Goal: Task Accomplishment & Management: Complete application form

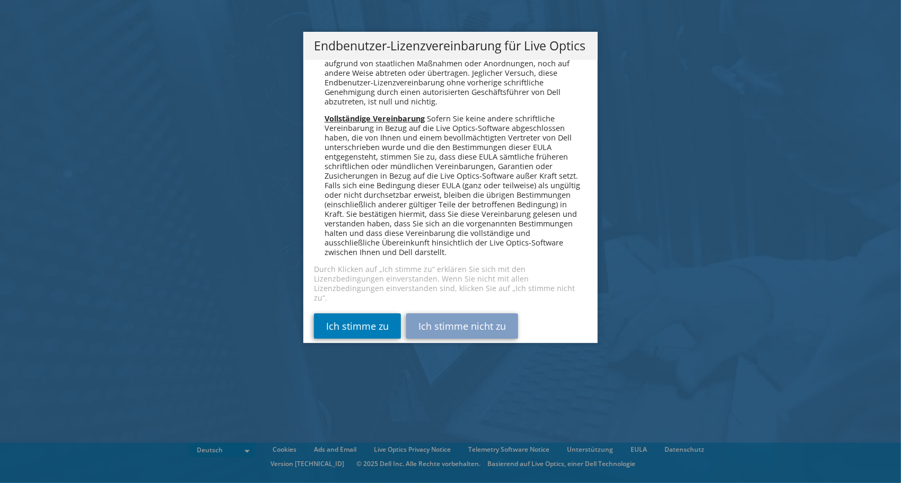
scroll to position [5213, 0]
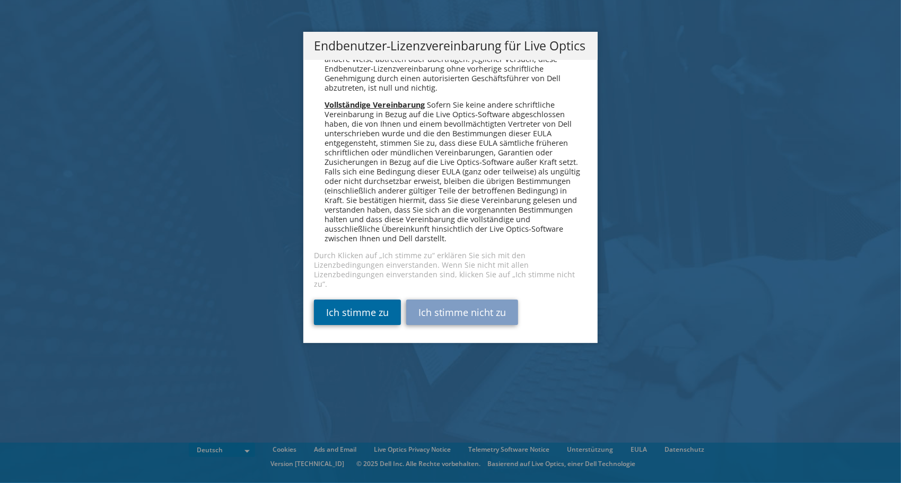
click at [336, 313] on link "Ich stimme zu" at bounding box center [357, 312] width 87 height 25
